Goal: Task Accomplishment & Management: Use online tool/utility

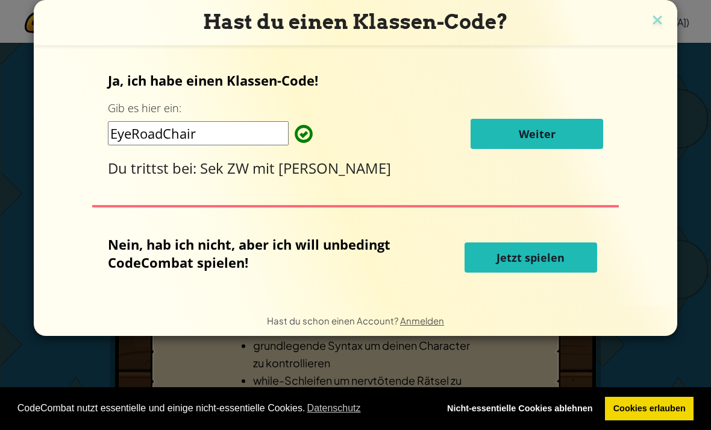
click at [544, 141] on span "Weiter" at bounding box center [537, 134] width 37 height 14
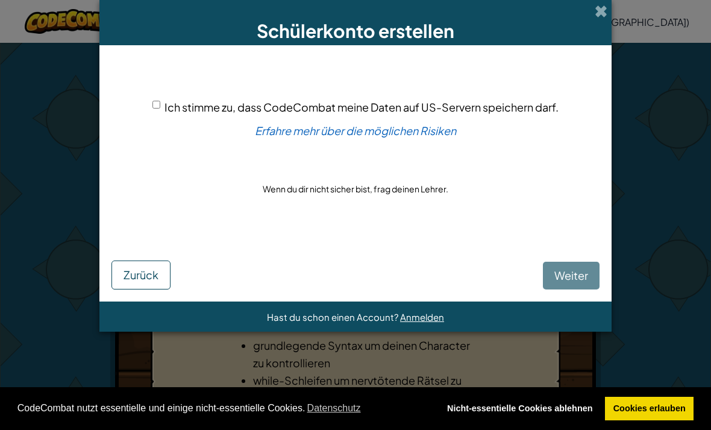
click at [153, 109] on input "Ich stimme zu, dass CodeCombat meine Daten auf US-Servern speichern darf." at bounding box center [157, 105] width 8 height 8
checkbox input "true"
click at [580, 280] on span "Weiter" at bounding box center [572, 275] width 34 height 14
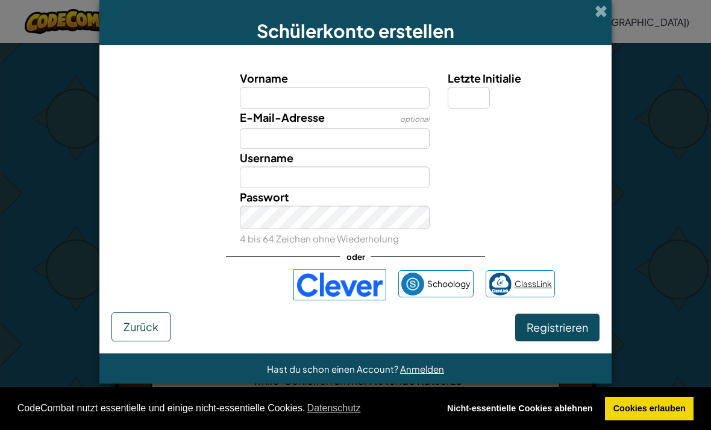
click at [547, 286] on link "ClassLink" at bounding box center [520, 283] width 69 height 27
click at [477, 101] on input "Letzte Initialie" at bounding box center [469, 98] width 42 height 22
click at [371, 107] on input "Vorname" at bounding box center [335, 98] width 191 height 22
type input "Kev"
click at [372, 181] on input "Username" at bounding box center [335, 177] width 191 height 22
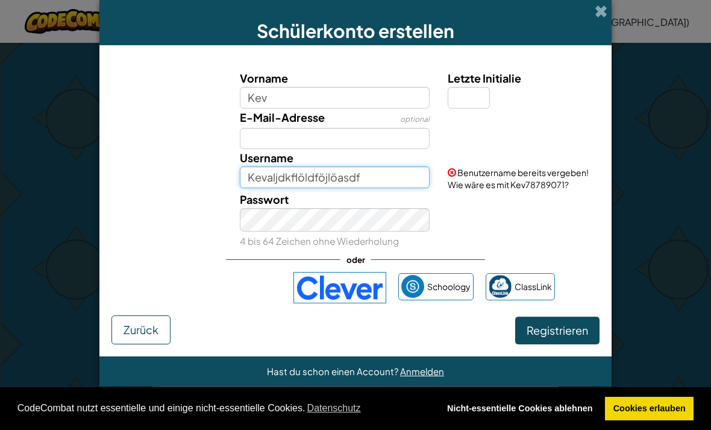
type input "Kevaljdkflöldföjlöasdf"
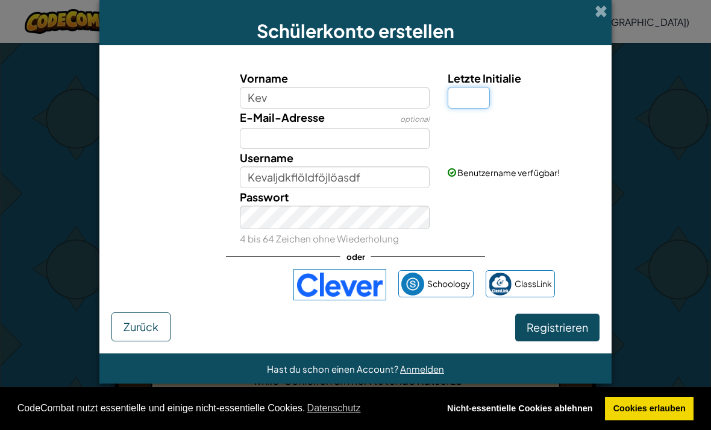
click at [473, 106] on input "Letzte Initialie" at bounding box center [469, 98] width 42 height 22
click at [560, 329] on button "Registrieren" at bounding box center [557, 327] width 84 height 28
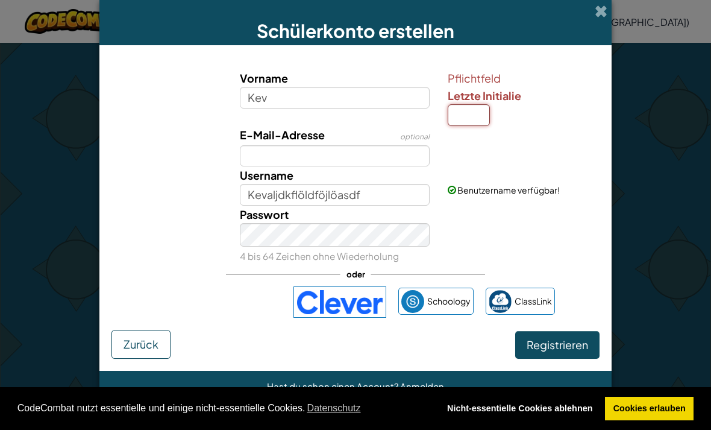
click at [473, 115] on input "Letzte Initialie" at bounding box center [469, 115] width 42 height 22
type input "F"
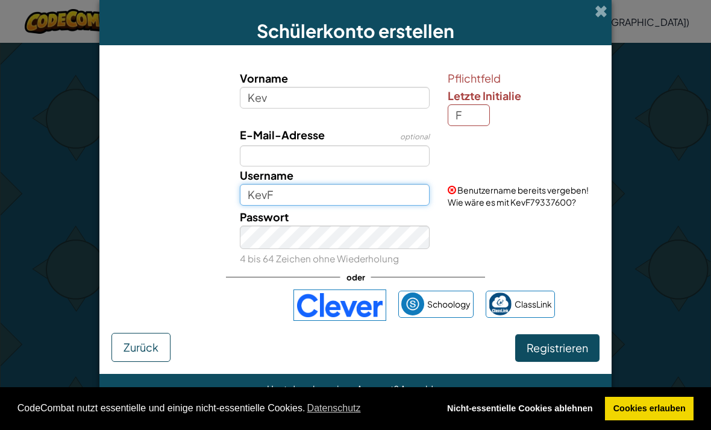
click at [265, 206] on input "KevF" at bounding box center [335, 195] width 191 height 22
type input "KevinF"
click at [473, 118] on input "F" at bounding box center [469, 115] width 42 height 22
type input "H"
click at [557, 356] on button "Registrieren" at bounding box center [557, 348] width 84 height 28
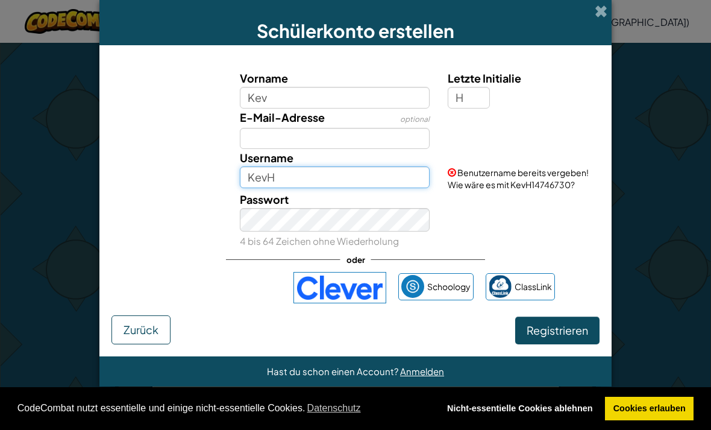
click at [265, 187] on input "KevH" at bounding box center [335, 177] width 191 height 22
type input "KevkevH"
click at [572, 315] on div "Vorname Kev Letzte Initialie H E-Mail-Adresse optional Username KevkevH Benutze…" at bounding box center [356, 186] width 488 height 258
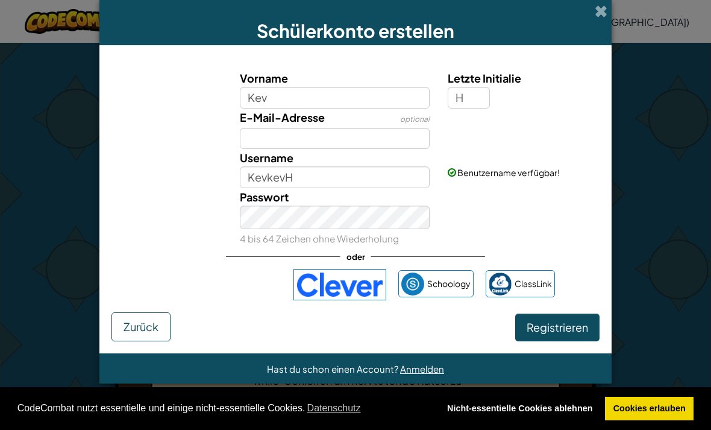
click at [590, 341] on button "Registrieren" at bounding box center [557, 327] width 84 height 28
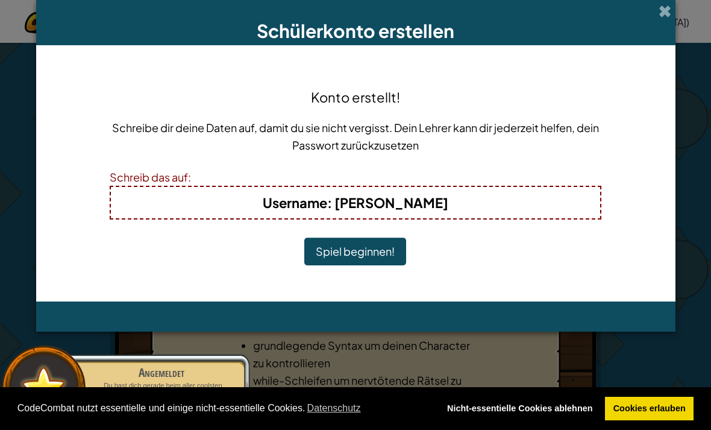
click at [382, 253] on button "Spiel beginnen!" at bounding box center [355, 252] width 102 height 28
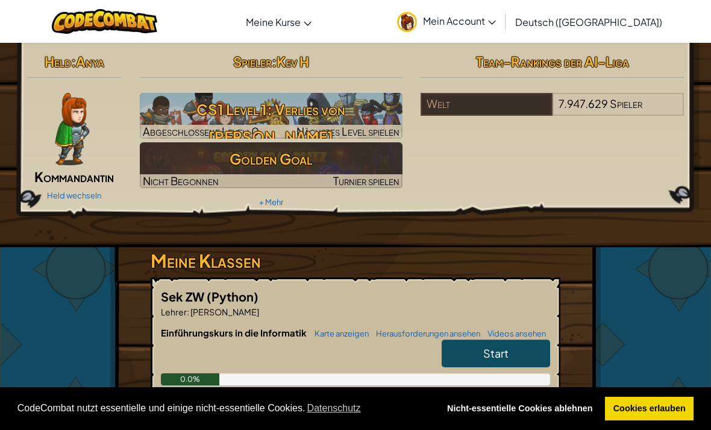
click at [521, 354] on link "Start" at bounding box center [496, 353] width 109 height 28
select select "de-DE"
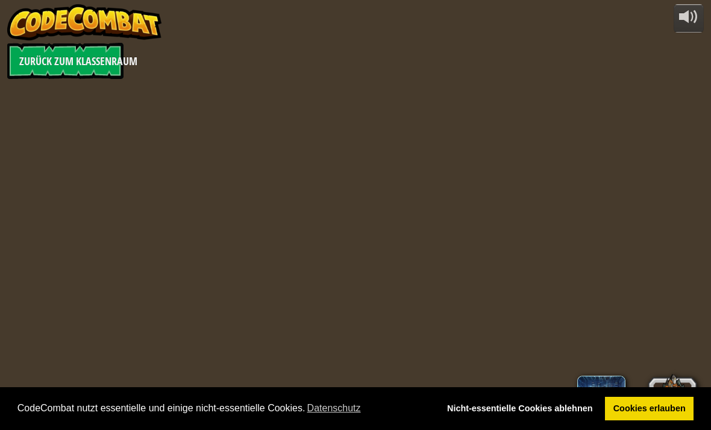
select select "de-DE"
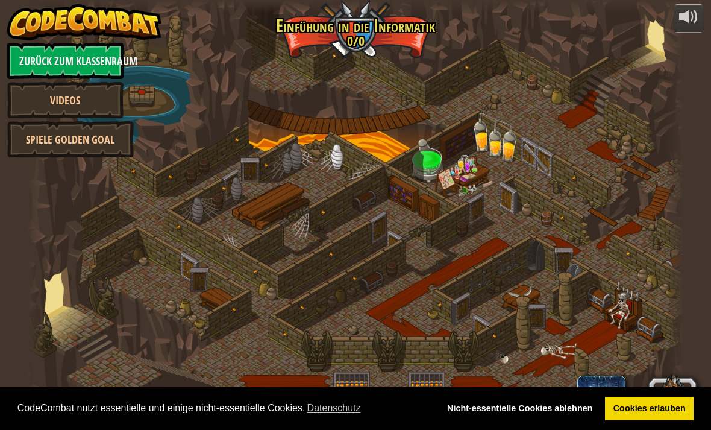
select select "de-DE"
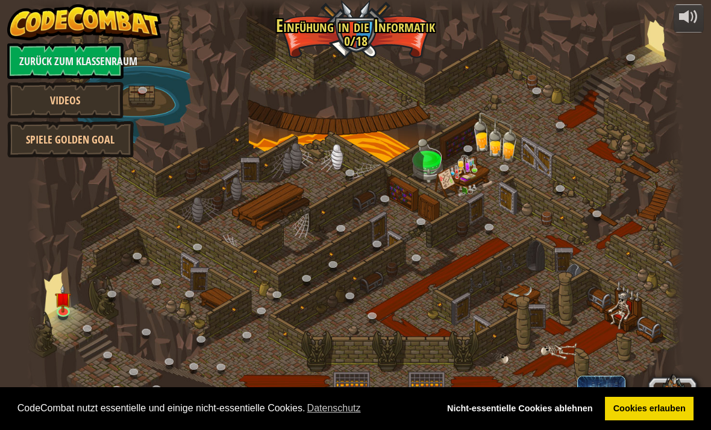
select select "de-DE"
click at [60, 304] on img at bounding box center [63, 291] width 16 height 37
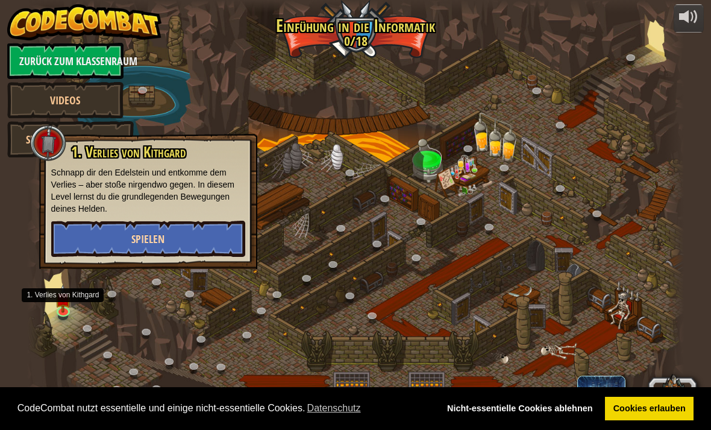
click at [195, 231] on button "Spielen" at bounding box center [148, 239] width 194 height 36
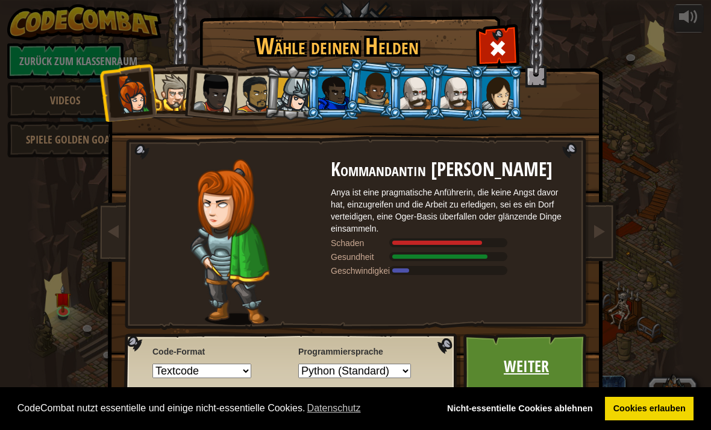
click at [538, 362] on link "Weiter" at bounding box center [527, 366] width 126 height 66
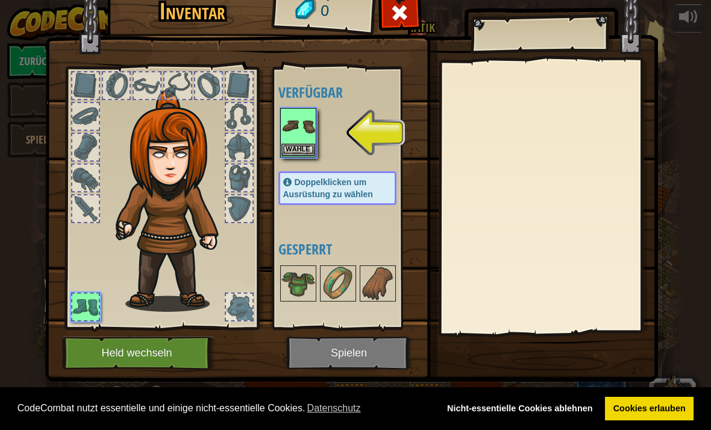
click at [332, 353] on img at bounding box center [351, 163] width 613 height 438
click at [305, 136] on img at bounding box center [299, 126] width 34 height 34
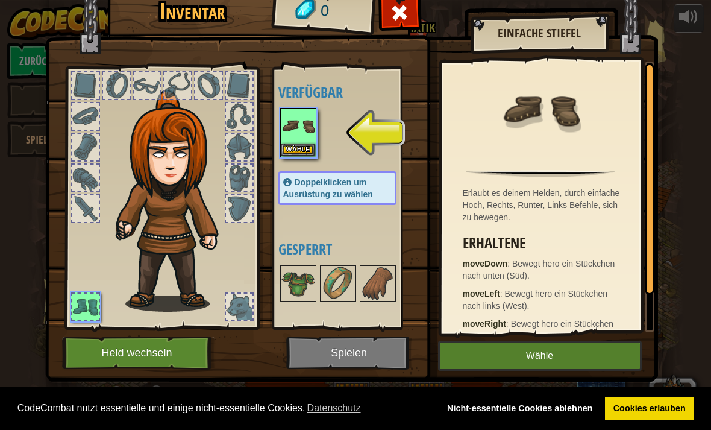
click at [505, 359] on button "Wähle" at bounding box center [540, 356] width 204 height 30
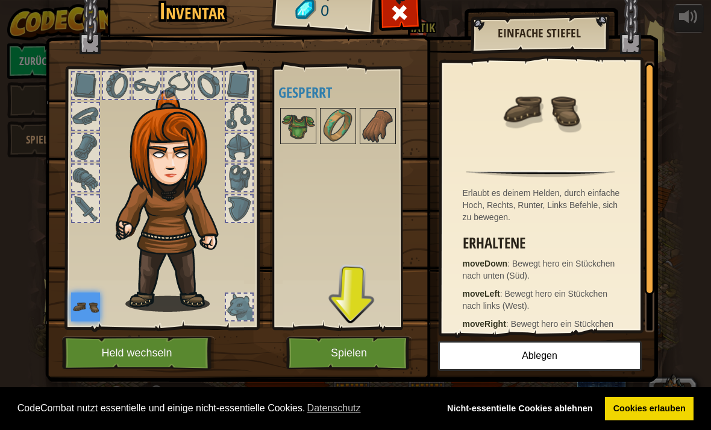
click at [360, 351] on button "Spielen" at bounding box center [349, 352] width 126 height 33
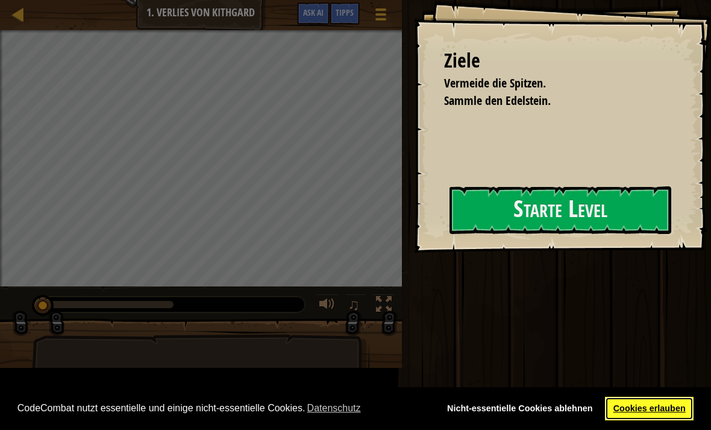
click at [631, 406] on link "Cookies erlauben" at bounding box center [649, 409] width 89 height 24
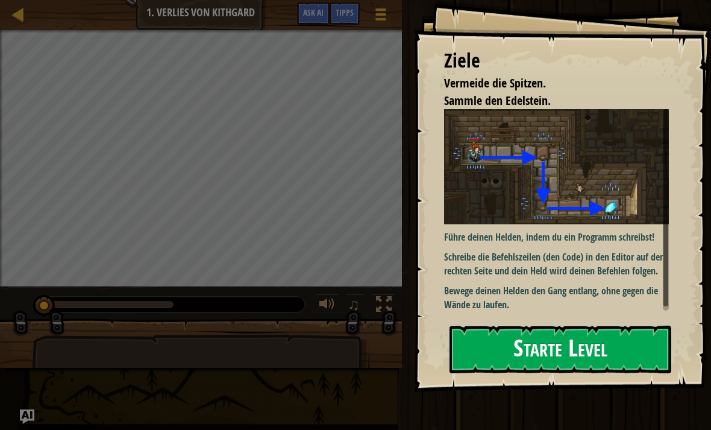
click at [617, 348] on button "Starte Level" at bounding box center [561, 350] width 222 height 48
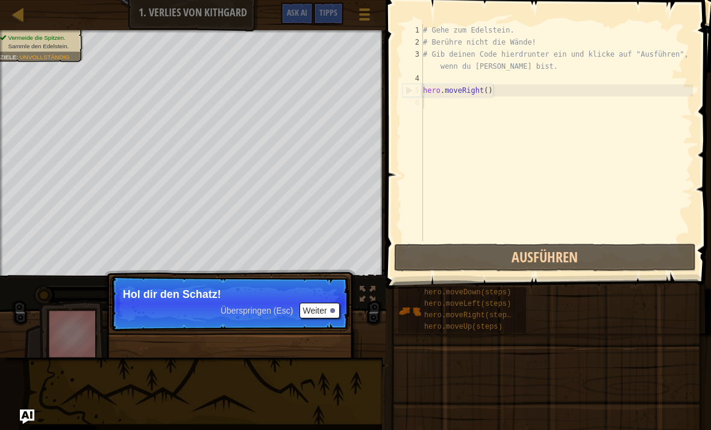
click at [326, 306] on button "Weiter" at bounding box center [320, 311] width 40 height 16
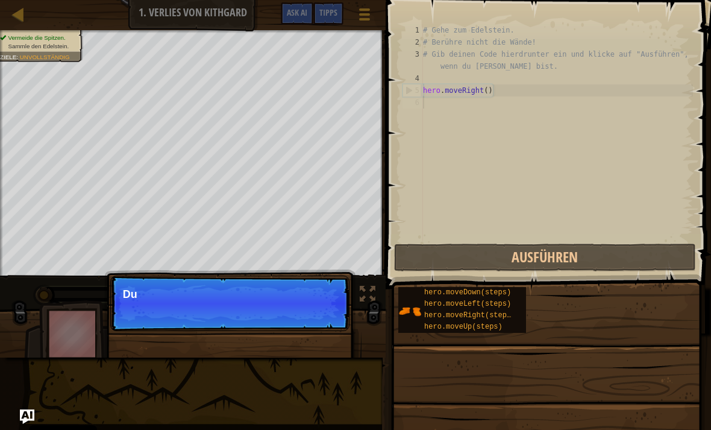
scroll to position [6, 0]
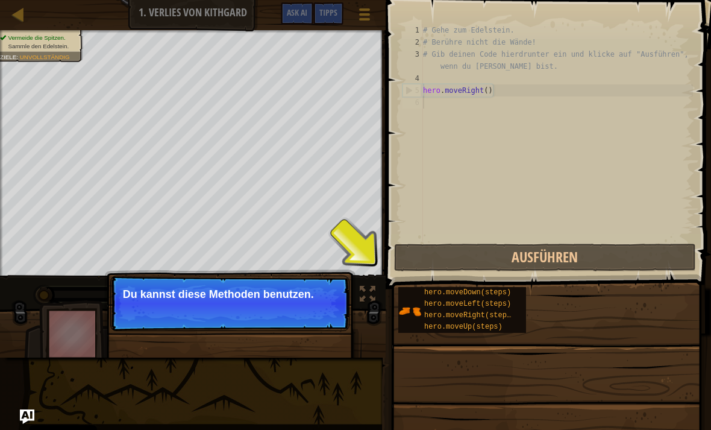
click at [0, 0] on button "Weiter" at bounding box center [0, 0] width 0 height 0
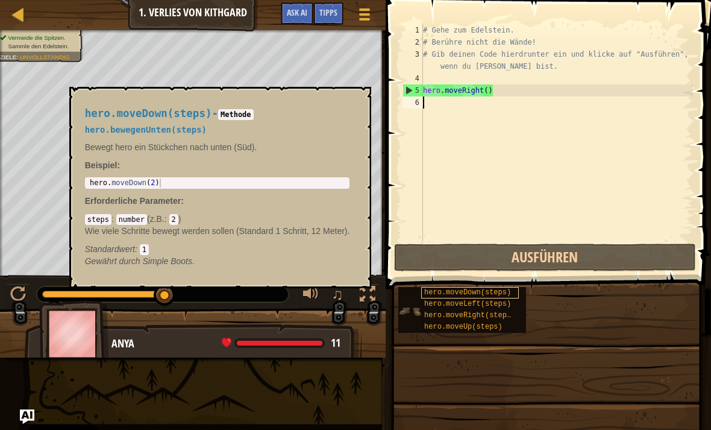
click at [471, 292] on span "hero.moveDown(steps)" at bounding box center [467, 292] width 87 height 8
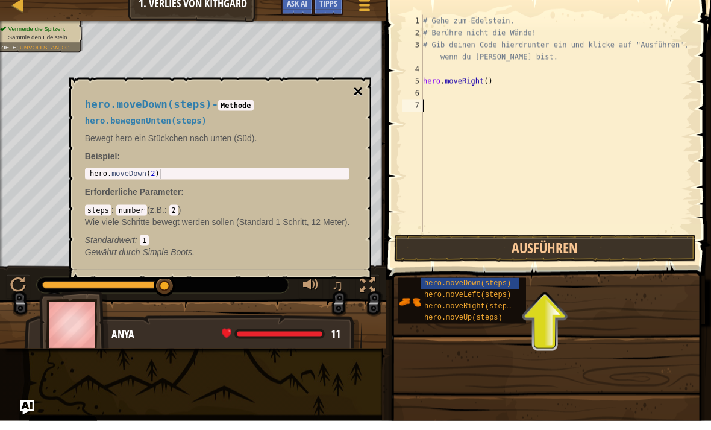
click at [363, 97] on button "×" at bounding box center [358, 100] width 10 height 17
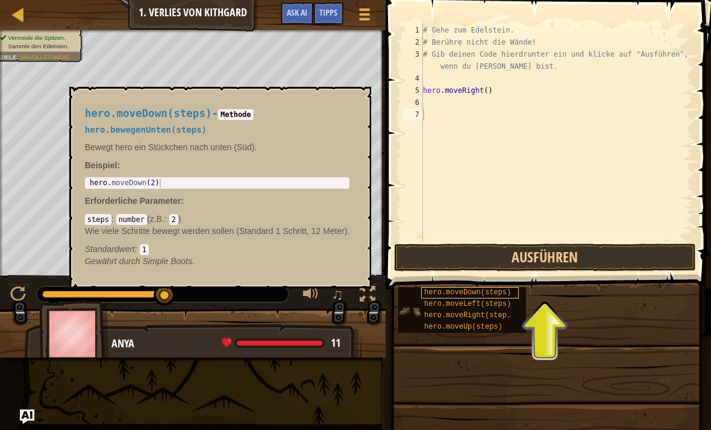
click at [469, 296] on span "hero.moveDown(steps)" at bounding box center [467, 292] width 87 height 8
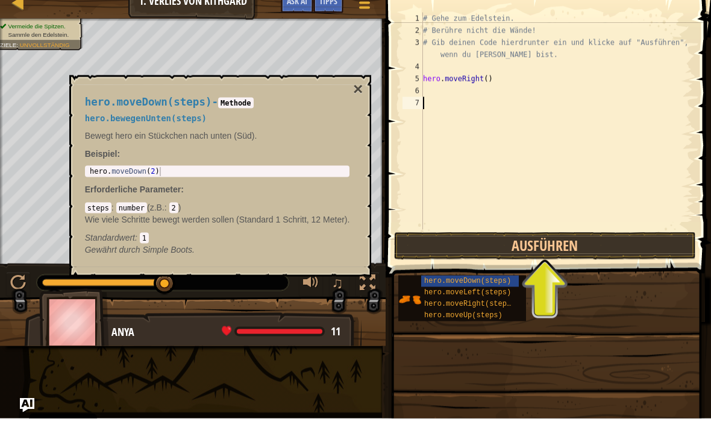
click at [252, 109] on code "Methode" at bounding box center [236, 114] width 36 height 11
click at [361, 92] on button "×" at bounding box center [358, 100] width 10 height 17
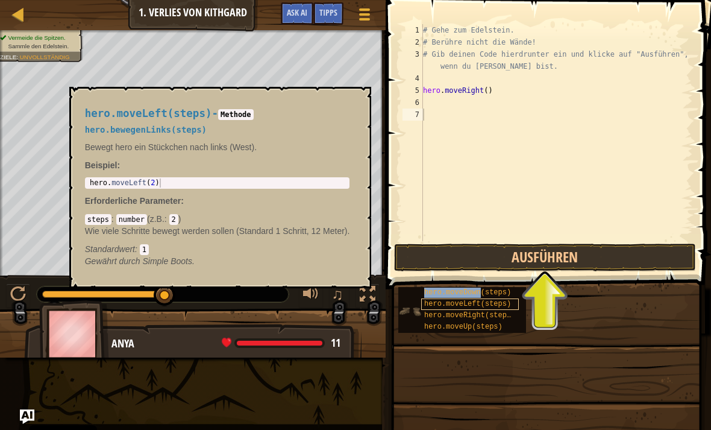
click at [456, 303] on span "hero.moveLeft(steps)" at bounding box center [467, 304] width 87 height 8
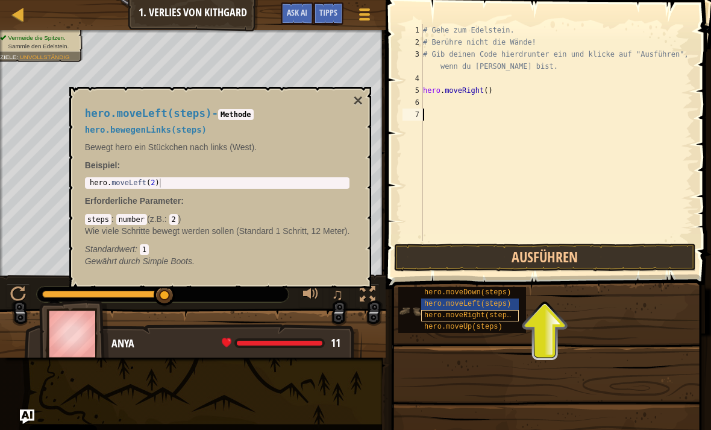
click at [464, 310] on div "hero.moveRight(steps)" at bounding box center [470, 315] width 98 height 11
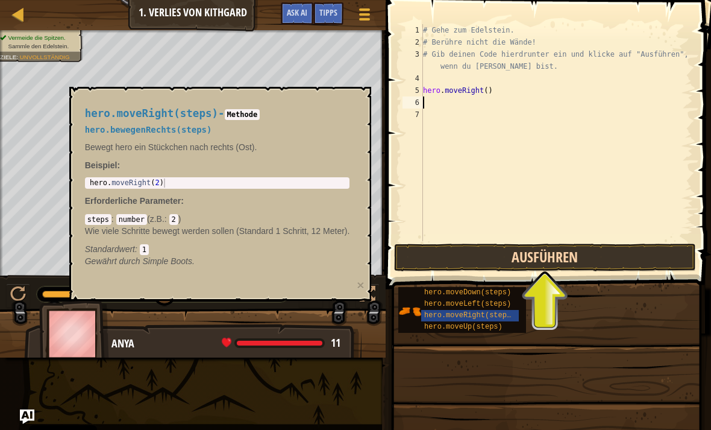
click at [546, 251] on button "Ausführen" at bounding box center [545, 258] width 302 height 28
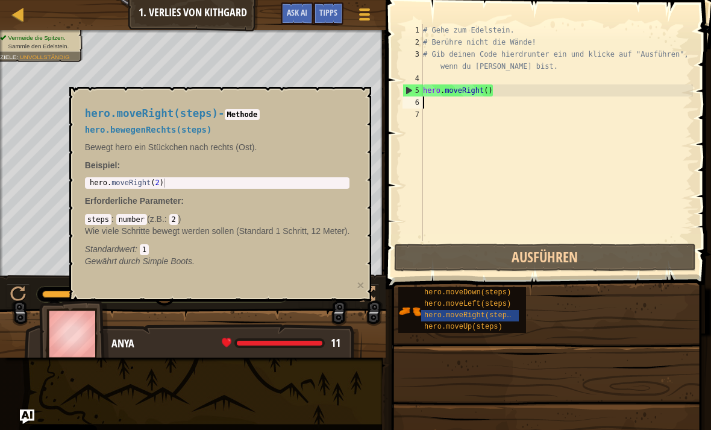
click at [327, 124] on div "hero.moveRight(steps) - Methode hero.bewegenRechts(steps) Bewegt hero ein Stück…" at bounding box center [218, 187] width 282 height 182
click at [258, 117] on code "Methode" at bounding box center [243, 114] width 36 height 11
type textarea "hero.moveRight(2)"
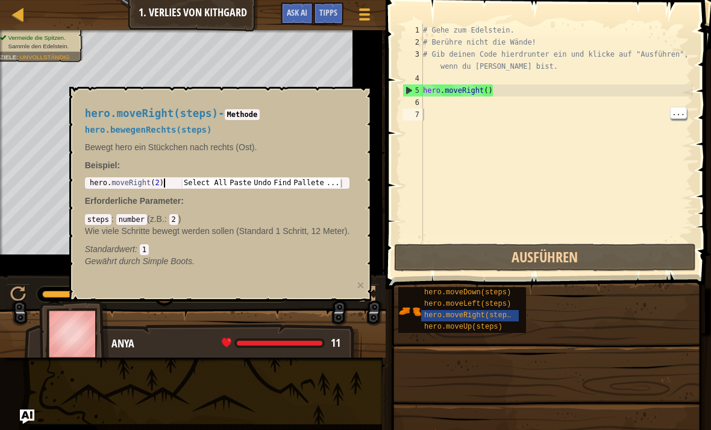
click at [377, 348] on div at bounding box center [193, 338] width 386 height 60
click at [471, 310] on div "hero.moveRight(steps)" at bounding box center [470, 315] width 98 height 11
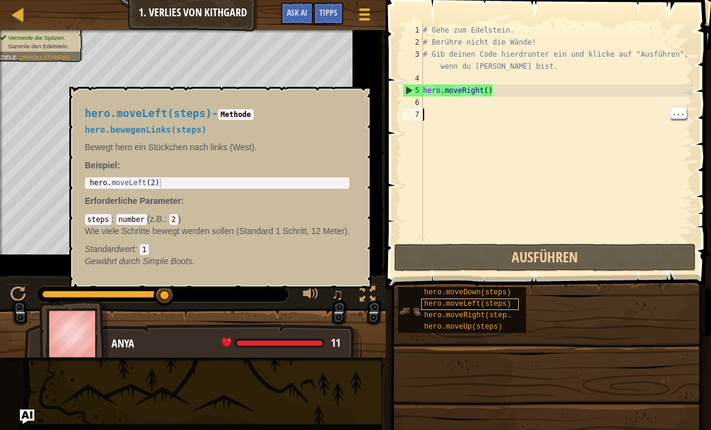
click at [476, 298] on div "hero.moveLeft(steps)" at bounding box center [470, 303] width 98 height 11
click at [480, 317] on span "hero.moveRight(steps)" at bounding box center [469, 315] width 91 height 8
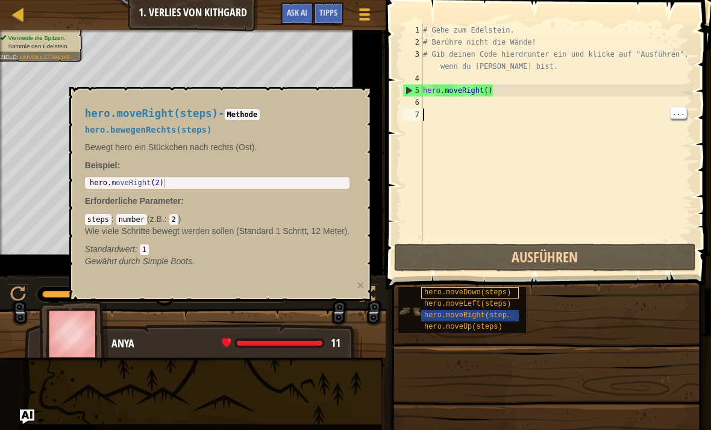
click at [476, 291] on span "hero.moveDown(steps)" at bounding box center [467, 292] width 87 height 8
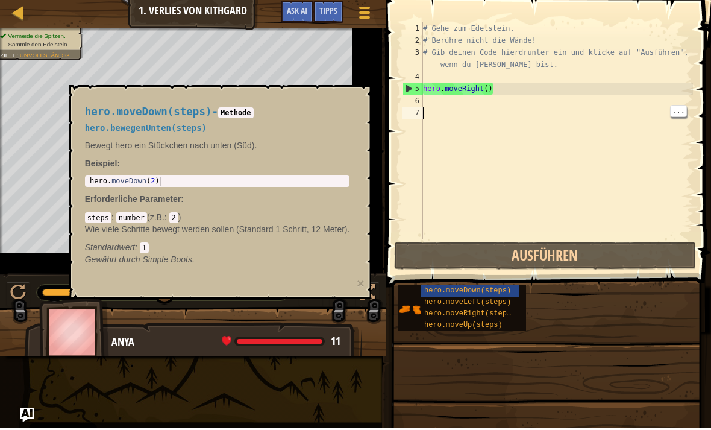
click at [564, 310] on div "hero.moveDown(steps) hero.moveLeft(steps) hero.moveRight(steps) hero.moveUp(ste…" at bounding box center [550, 309] width 305 height 47
click at [419, 309] on img at bounding box center [410, 311] width 23 height 23
click at [415, 307] on img at bounding box center [410, 311] width 23 height 23
click at [459, 304] on span "hero.moveLeft(steps)" at bounding box center [467, 304] width 87 height 8
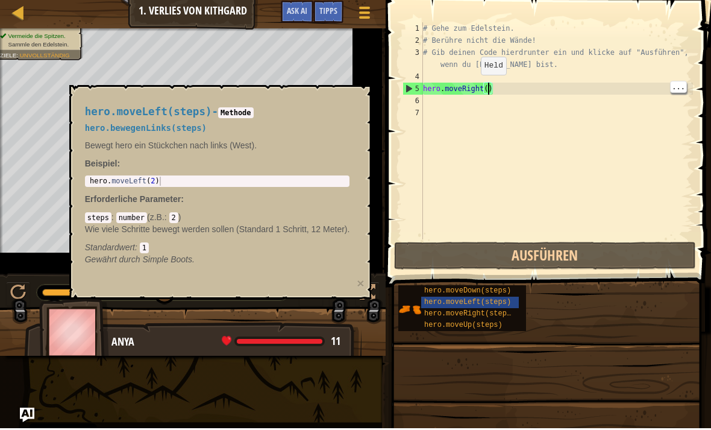
scroll to position [6, 5]
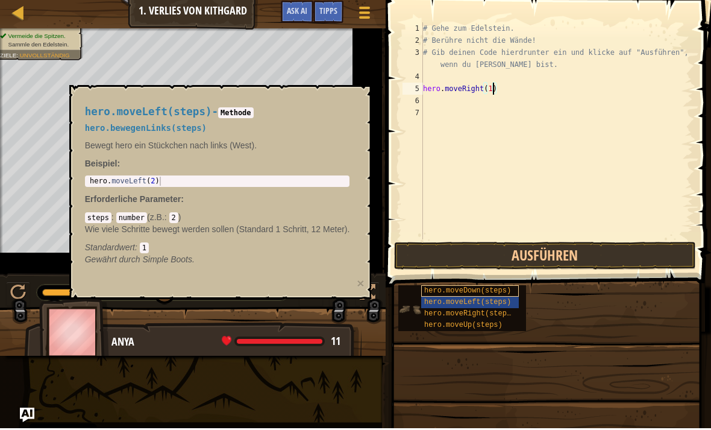
type textarea "hero.moveRight(1)"
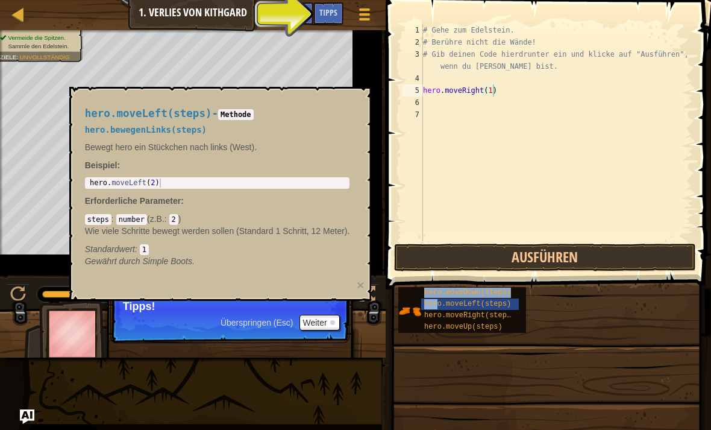
drag, startPoint x: 438, startPoint y: 306, endPoint x: 504, endPoint y: 151, distance: 167.7
click at [505, 150] on div "Tipps Videos hero.moveRight(1) 1 2 3 4 5 6 7 # Gehe zum [PERSON_NAME]. # Berühr…" at bounding box center [546, 212] width 329 height 424
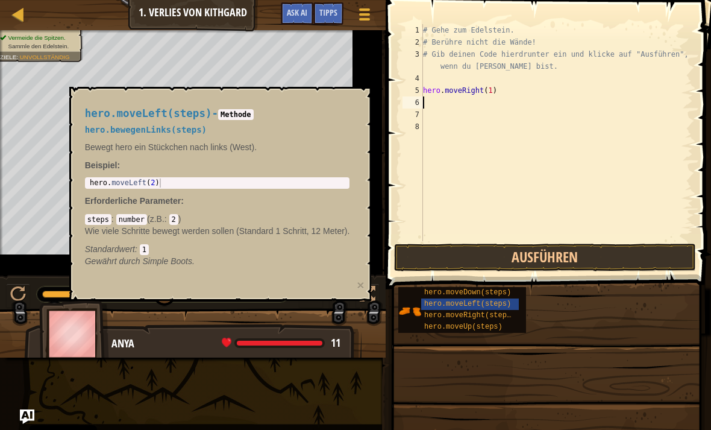
scroll to position [6, 0]
click at [458, 320] on div "hero.moveRight(steps)" at bounding box center [470, 315] width 98 height 11
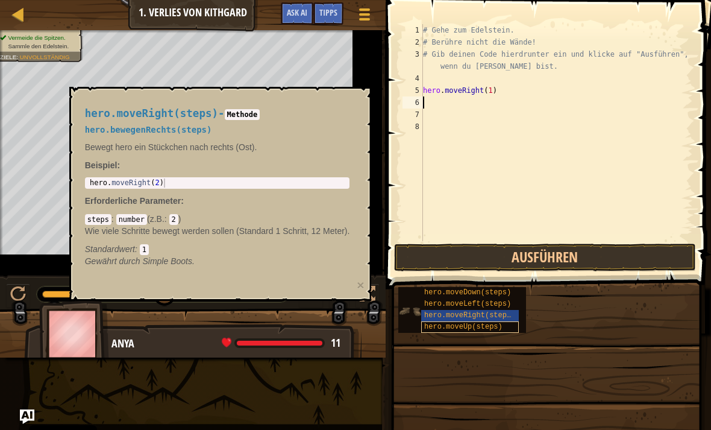
click at [464, 329] on span "hero.moveUp(steps)" at bounding box center [463, 327] width 78 height 8
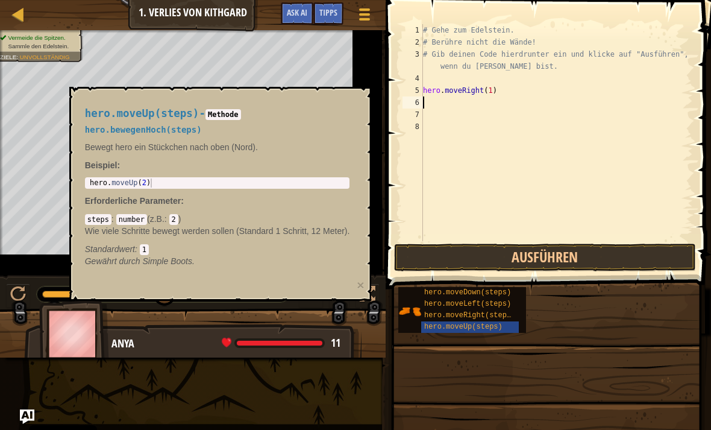
click at [301, 313] on div at bounding box center [193, 338] width 386 height 60
click at [30, 19] on link "Karte" at bounding box center [27, 15] width 6 height 16
select select "de-DE"
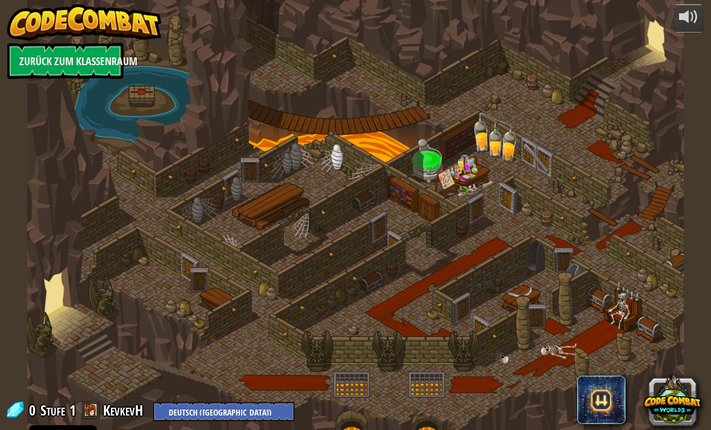
select select "de-DE"
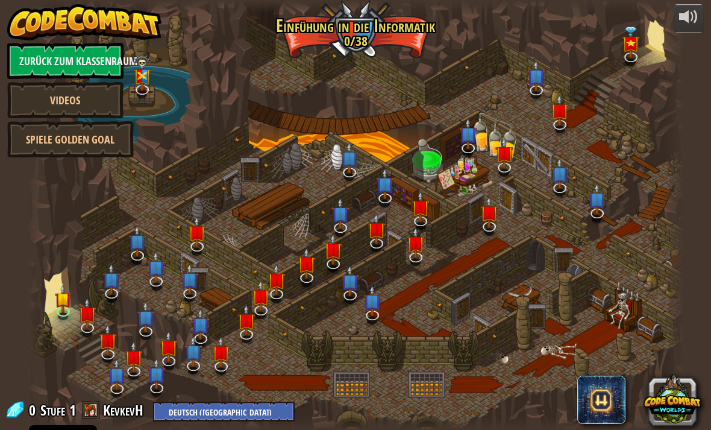
select select "de-DE"
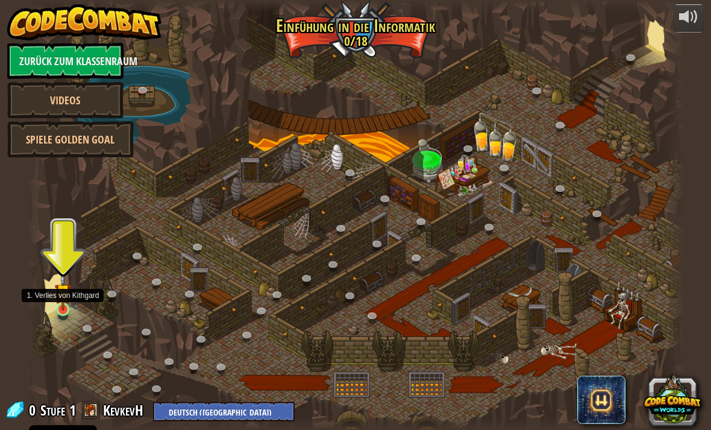
click at [57, 306] on img at bounding box center [63, 291] width 16 height 37
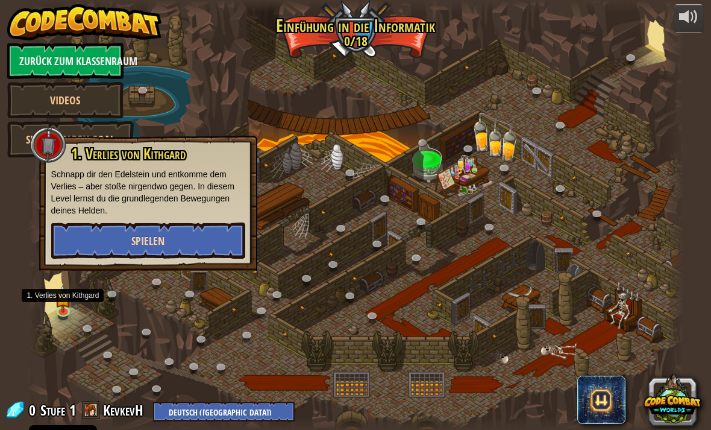
click at [182, 256] on button "Spielen" at bounding box center [148, 240] width 194 height 36
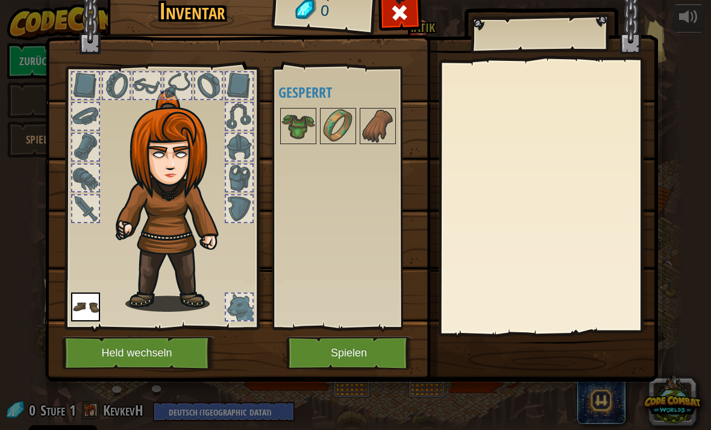
click at [374, 357] on button "Spielen" at bounding box center [349, 352] width 126 height 33
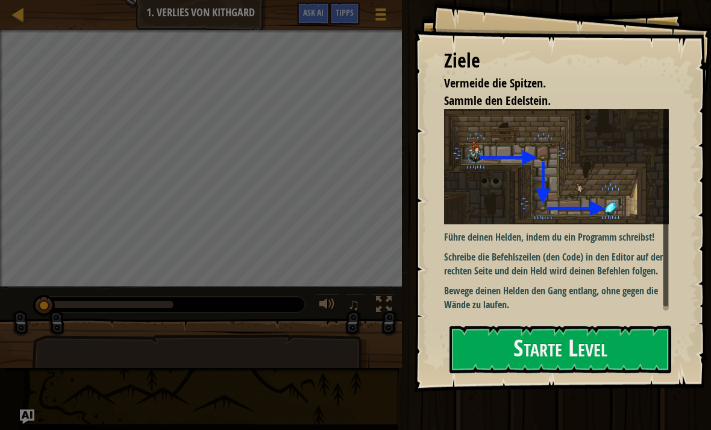
click at [581, 206] on img at bounding box center [556, 166] width 225 height 115
click at [501, 345] on button "Starte Level" at bounding box center [561, 350] width 222 height 48
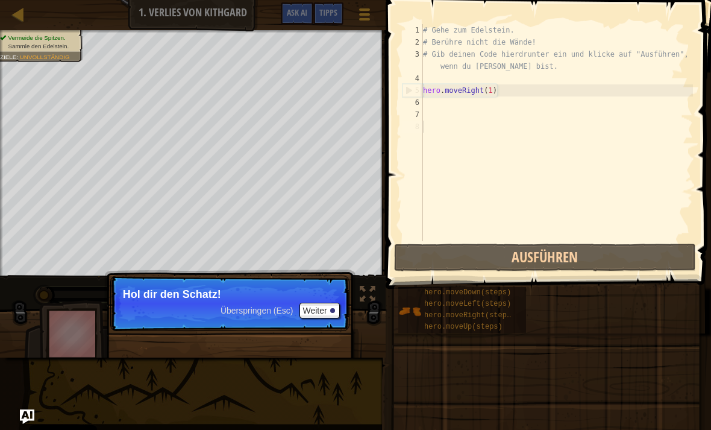
click at [263, 307] on span "Überspringen (Esc)" at bounding box center [257, 311] width 73 height 10
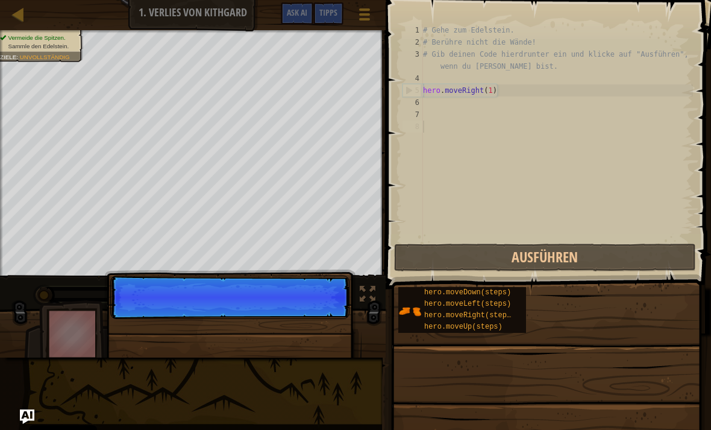
scroll to position [6, 0]
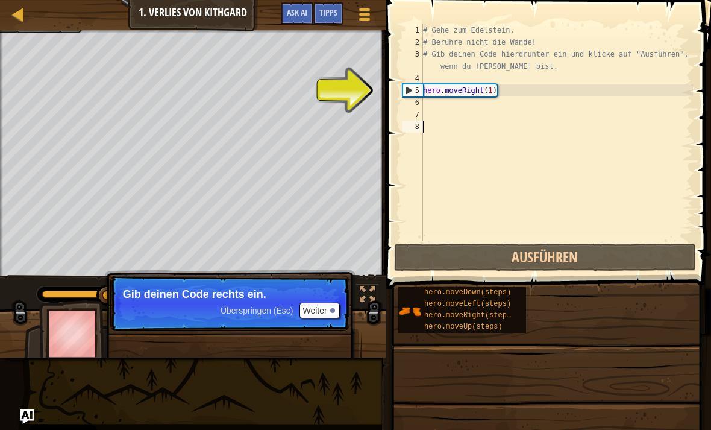
click at [327, 304] on button "Weiter" at bounding box center [320, 311] width 40 height 16
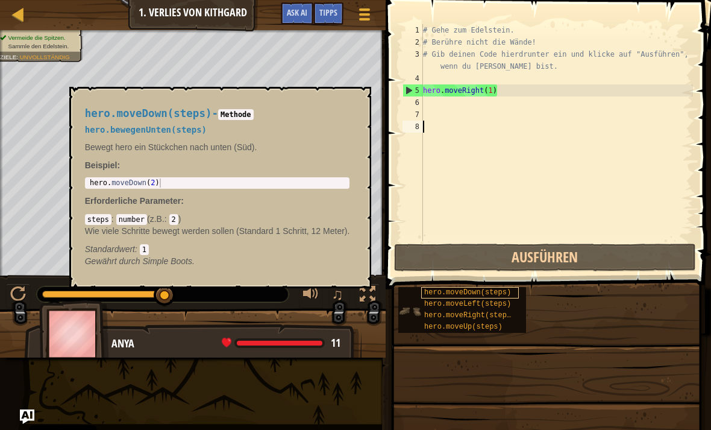
click at [462, 288] on span "hero.moveDown(steps)" at bounding box center [467, 292] width 87 height 8
type textarea "hero.moveRight(1)"
click at [154, 178] on div "hero . moveDown ( 2 )" at bounding box center [217, 191] width 261 height 27
type textarea "hero.moveDown(2)"
click at [354, 103] on button "×" at bounding box center [358, 100] width 10 height 17
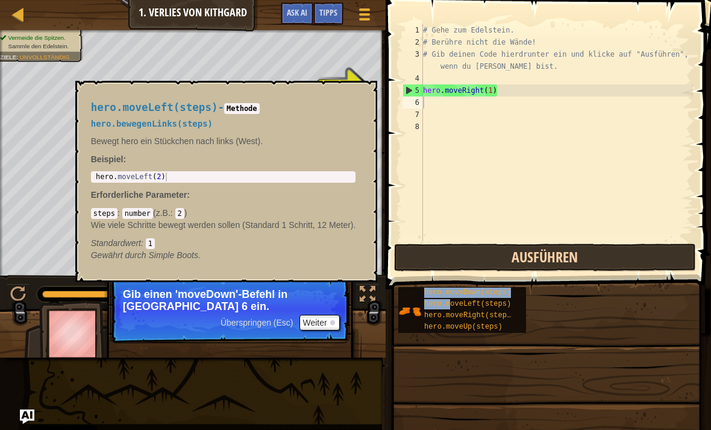
drag, startPoint x: 452, startPoint y: 306, endPoint x: 470, endPoint y: 249, distance: 59.9
click at [471, 245] on div "Tipps Videos 1 2 3 4 5 6 7 8 # Gehe zum [PERSON_NAME]. # Berühre nicht die Wänd…" at bounding box center [546, 212] width 329 height 424
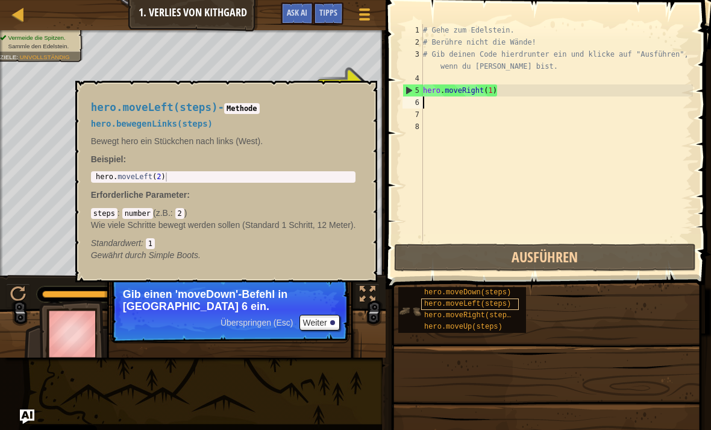
click at [473, 306] on span "hero.moveLeft(steps)" at bounding box center [467, 304] width 87 height 8
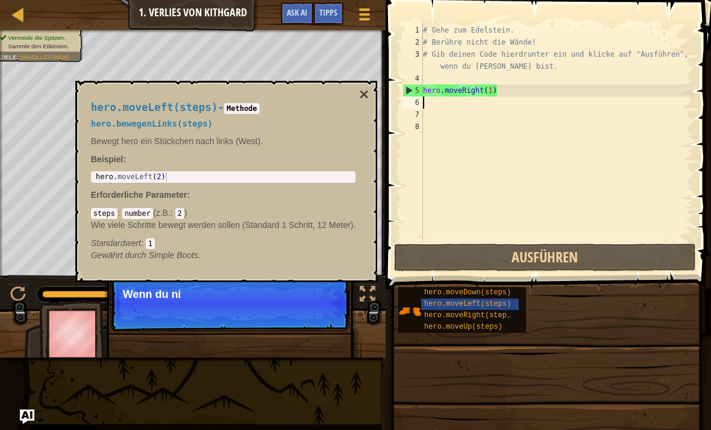
click at [357, 96] on div "hero.moveLeft(steps) - Methode hero.bewegenLinks(steps) Bewegt hero ein Stückch…" at bounding box center [224, 181] width 282 height 182
click at [369, 99] on button "×" at bounding box center [364, 94] width 10 height 17
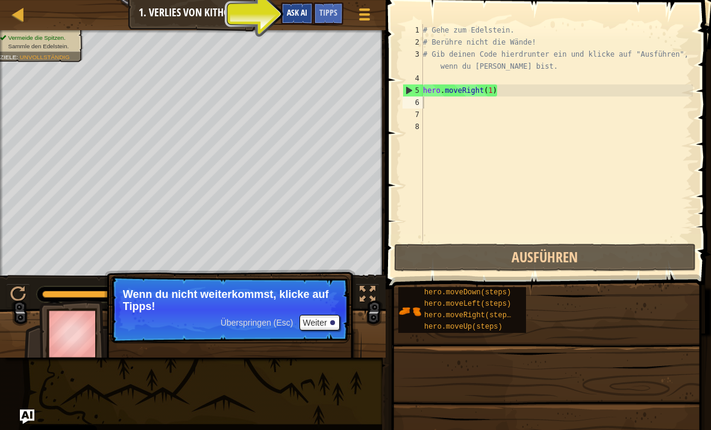
click at [303, 13] on span "Ask AI" at bounding box center [297, 12] width 20 height 11
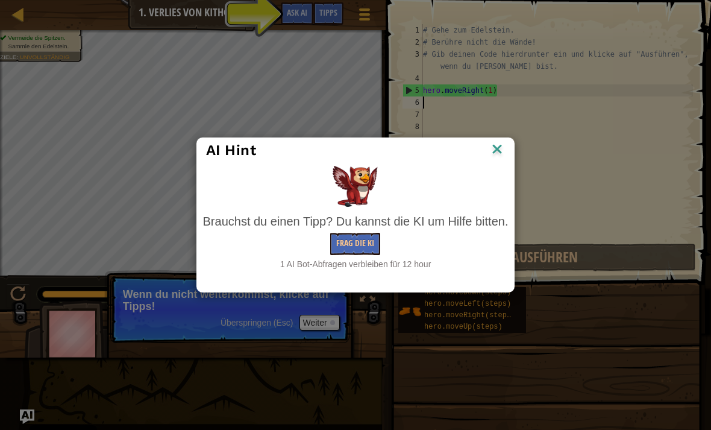
click at [502, 154] on img at bounding box center [498, 150] width 16 height 18
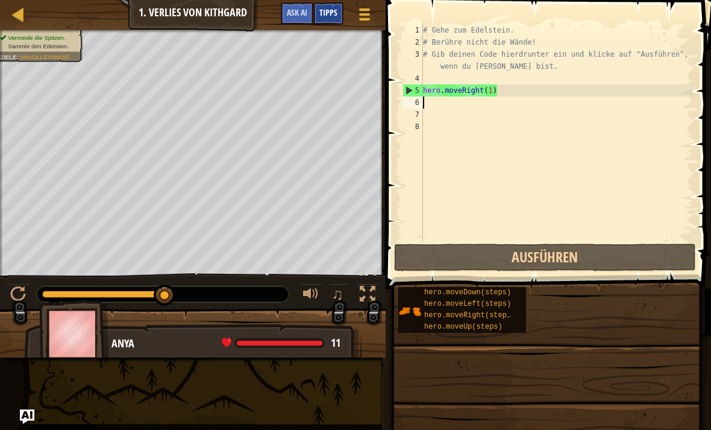
click at [333, 13] on span "Tipps" at bounding box center [329, 12] width 18 height 11
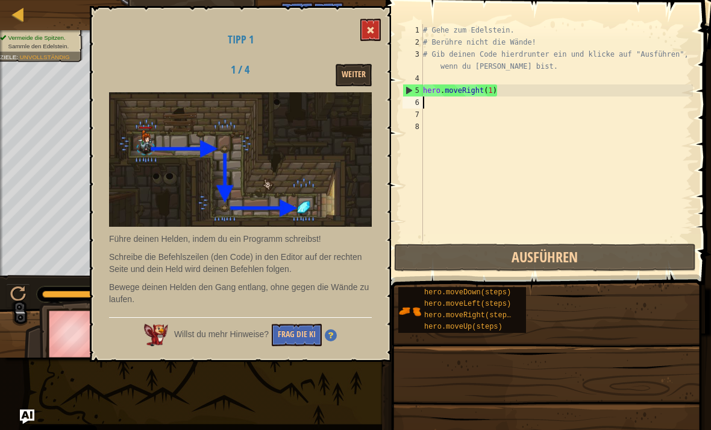
click at [369, 34] on span at bounding box center [371, 30] width 8 height 8
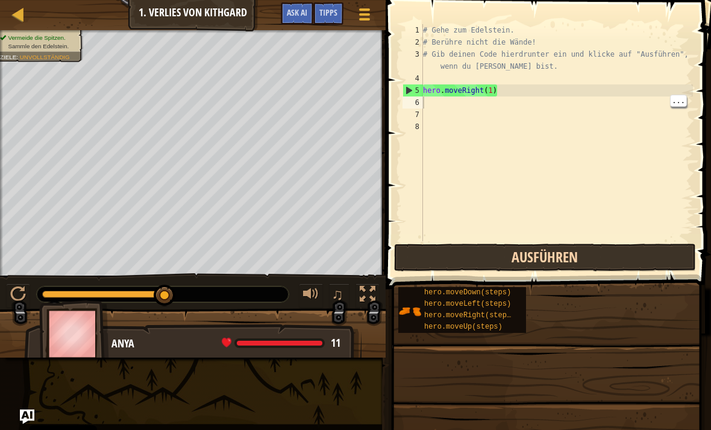
click at [616, 255] on button "Ausführen" at bounding box center [545, 258] width 302 height 28
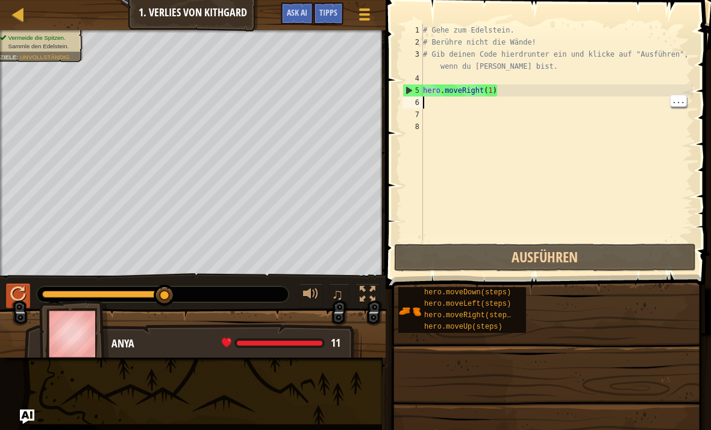
click at [17, 287] on div at bounding box center [18, 294] width 16 height 16
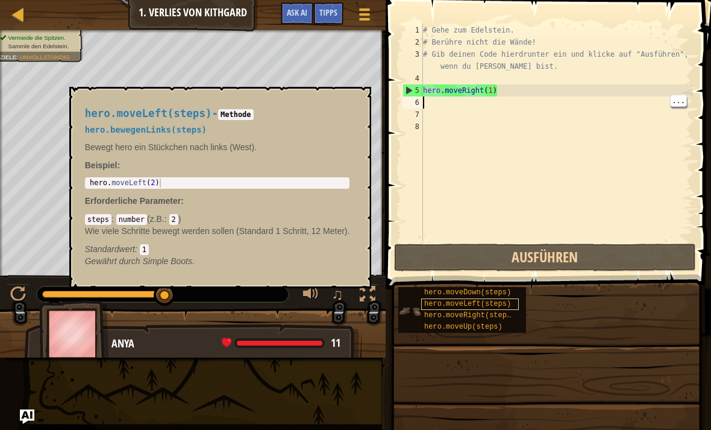
click at [465, 303] on span "hero.moveLeft(steps)" at bounding box center [467, 304] width 87 height 8
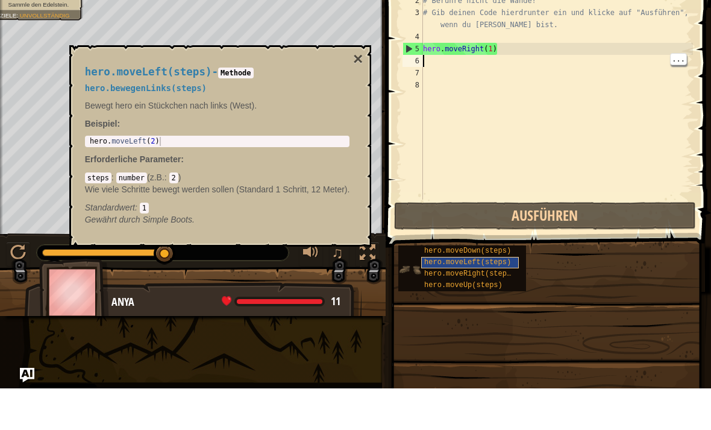
click at [481, 300] on span "hero.moveLeft(steps)" at bounding box center [467, 304] width 87 height 8
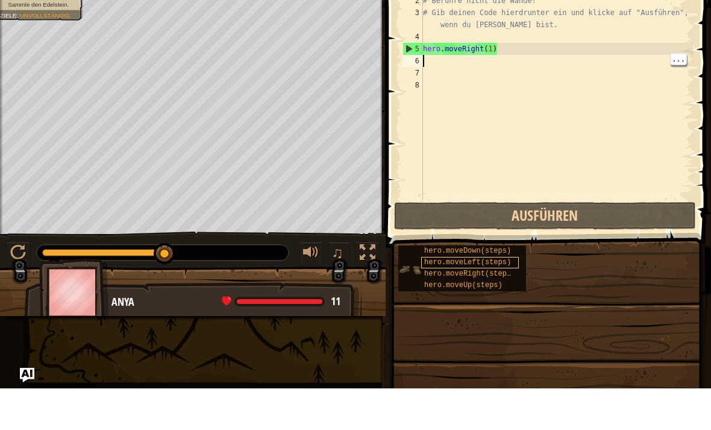
click at [479, 298] on div "hero.moveLeft(steps)" at bounding box center [470, 303] width 98 height 11
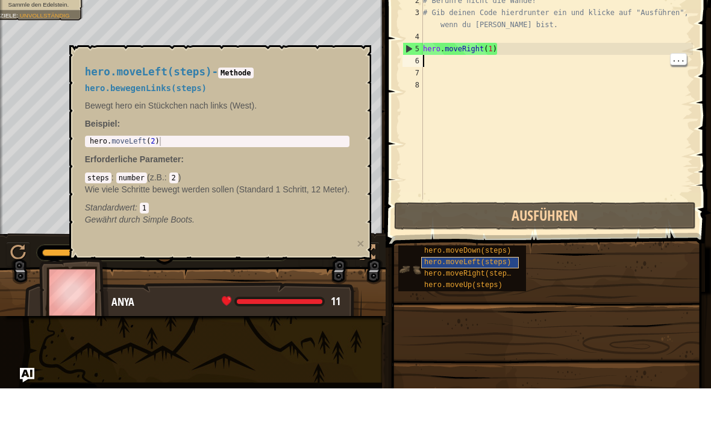
click at [479, 300] on span "hero.moveLeft(steps)" at bounding box center [467, 304] width 87 height 8
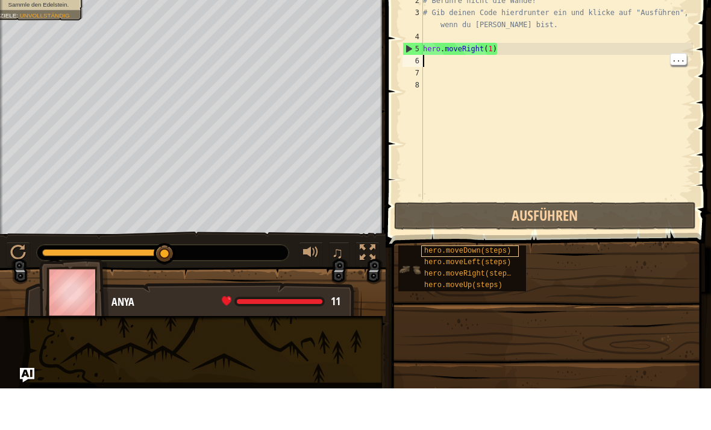
click at [483, 288] on span "hero.moveDown(steps)" at bounding box center [467, 292] width 87 height 8
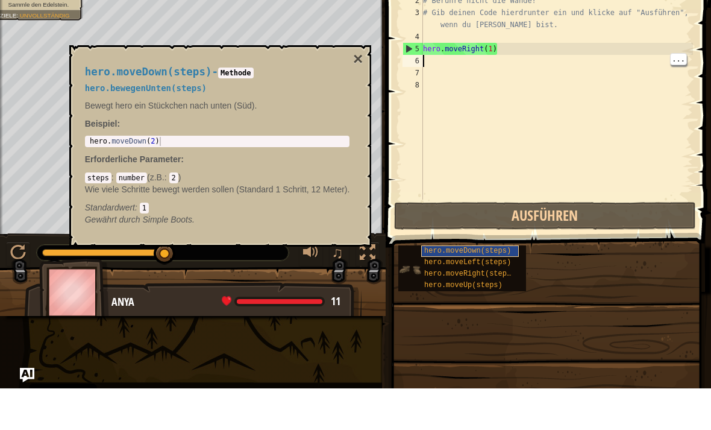
click at [484, 288] on span "hero.moveDown(steps)" at bounding box center [467, 292] width 87 height 8
click at [475, 300] on span "hero.moveLeft(steps)" at bounding box center [467, 304] width 87 height 8
click at [473, 300] on span "hero.moveLeft(steps)" at bounding box center [467, 304] width 87 height 8
